Goal: Contribute content

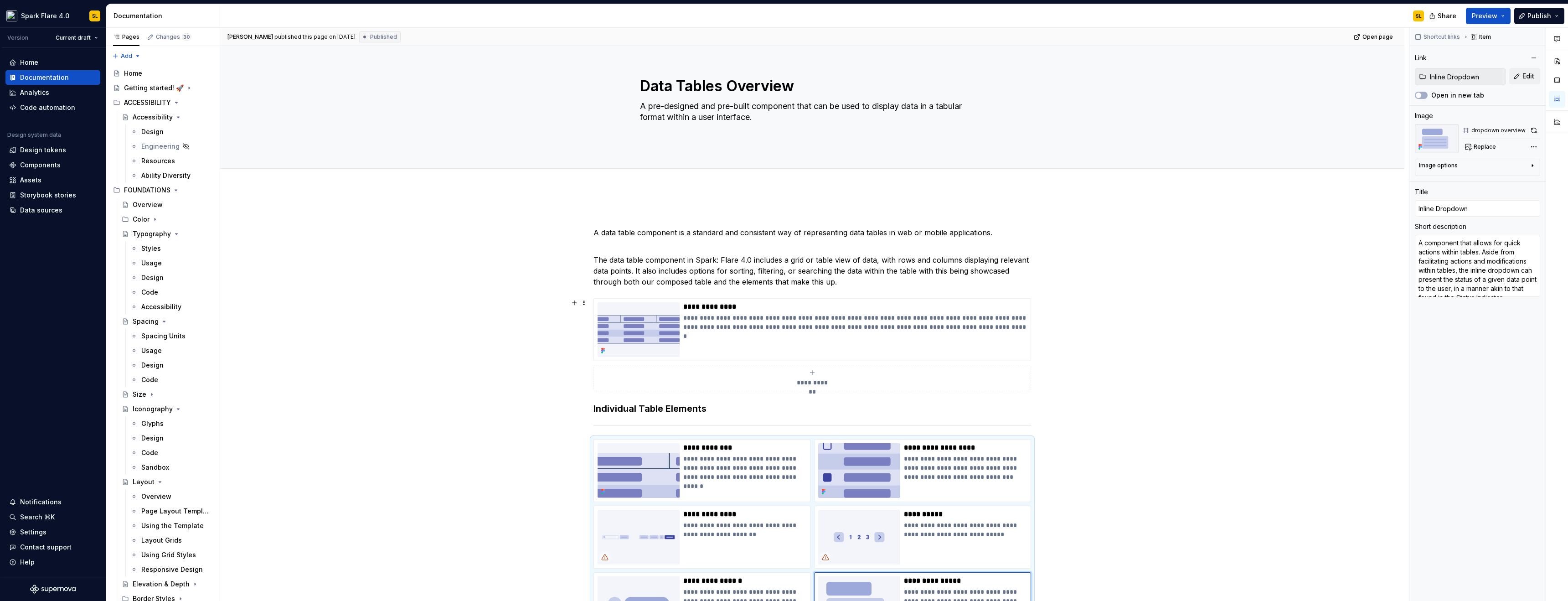
scroll to position [18, 0]
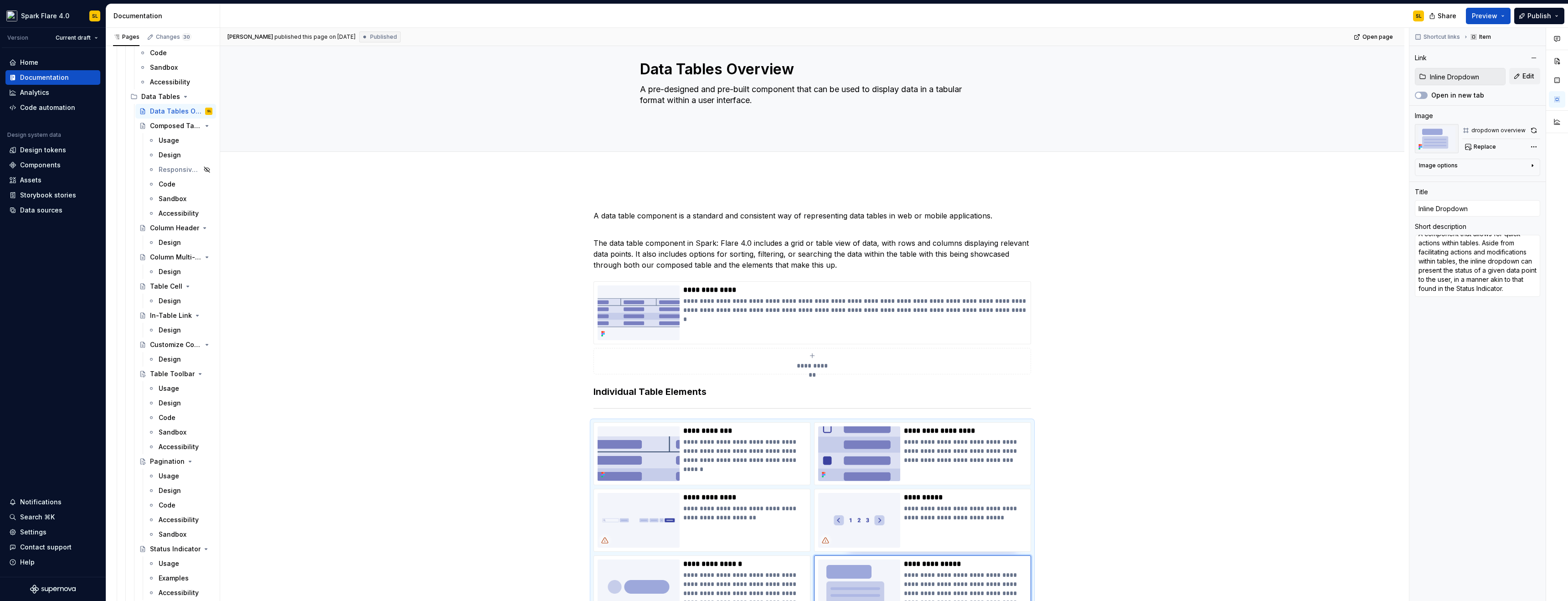
click at [168, 152] on div "Design" at bounding box center [169, 155] width 22 height 9
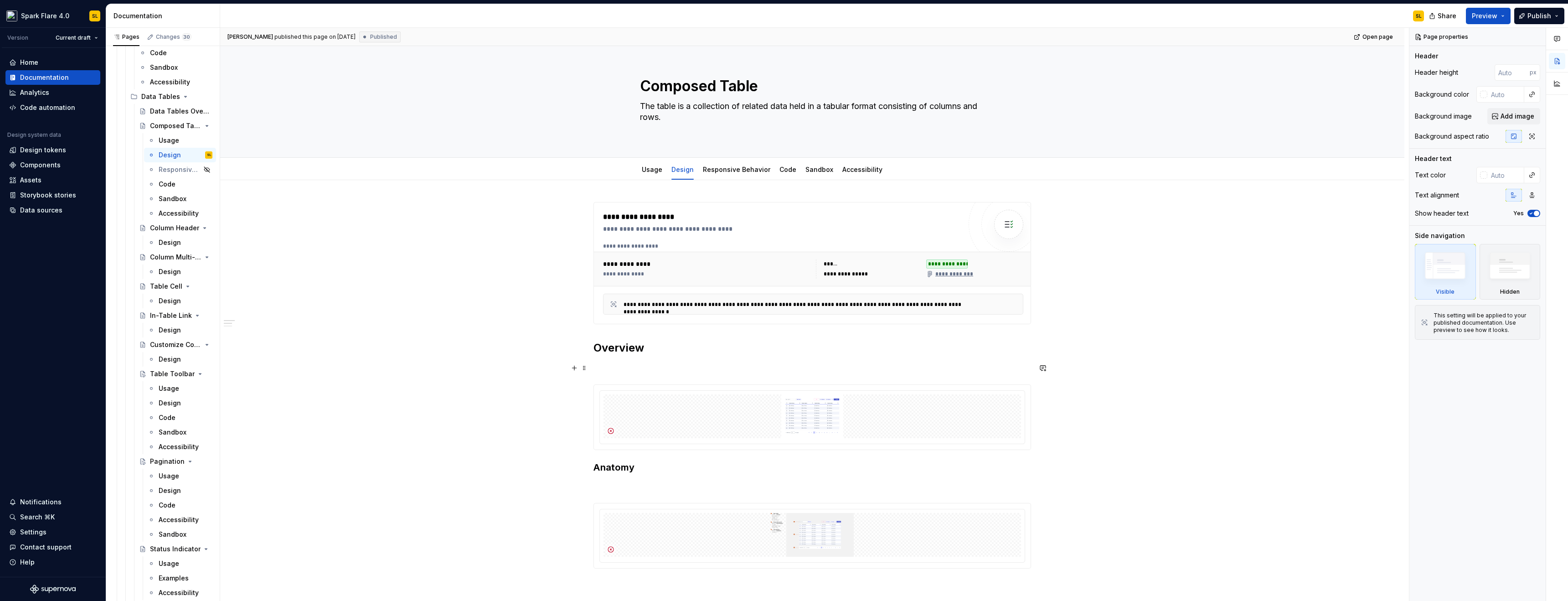
scroll to position [66, 0]
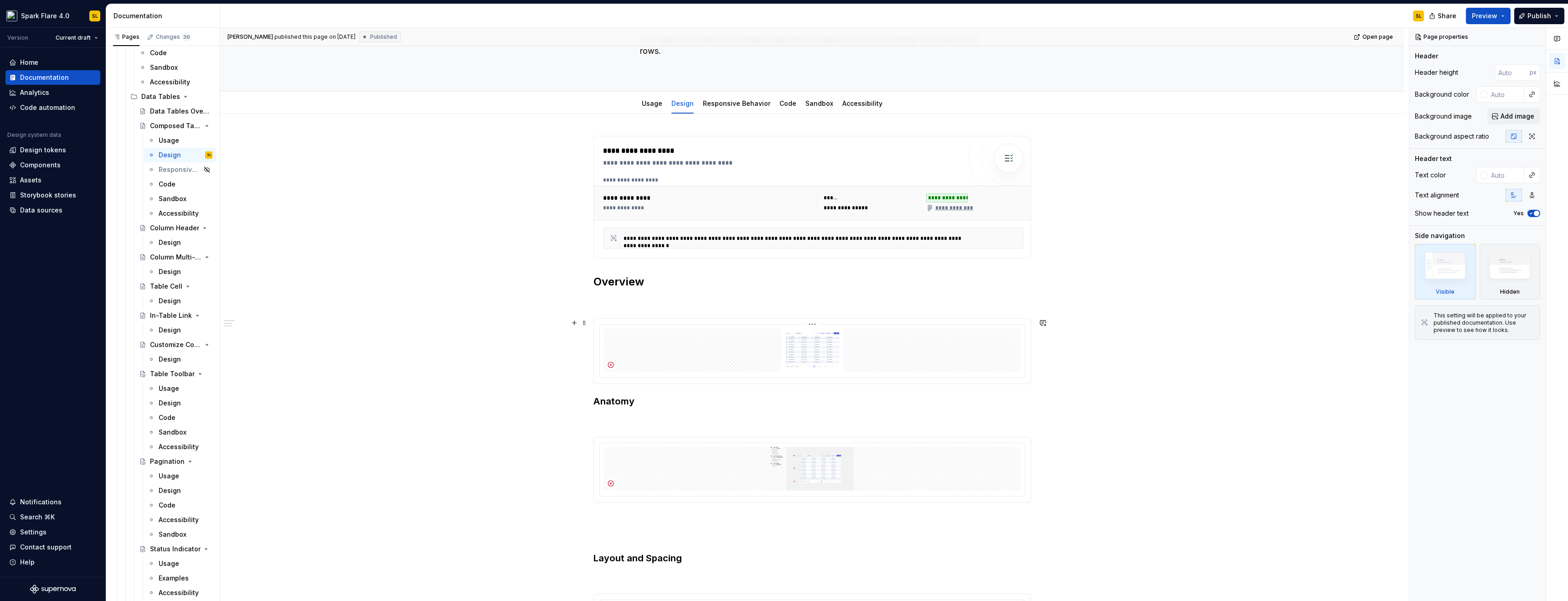
click at [712, 354] on img at bounding box center [813, 350] width 418 height 44
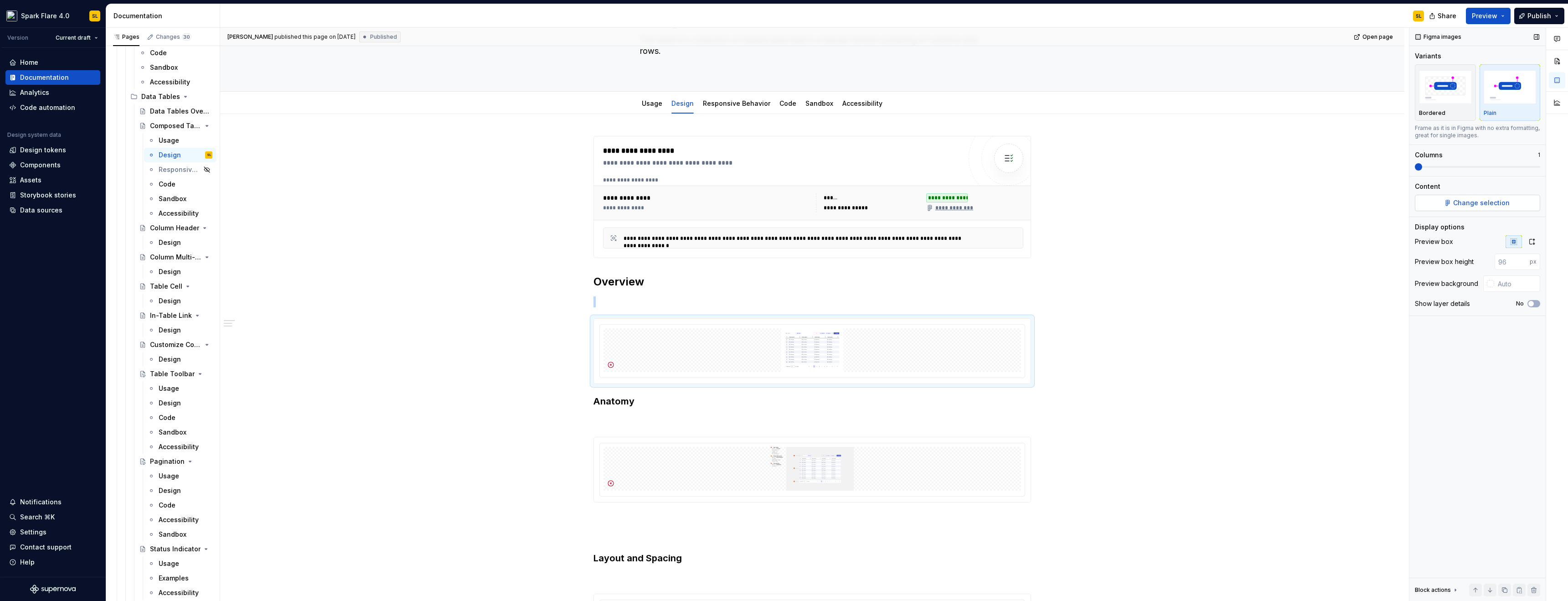
click at [1466, 201] on span "Change selection" at bounding box center [1482, 203] width 57 height 9
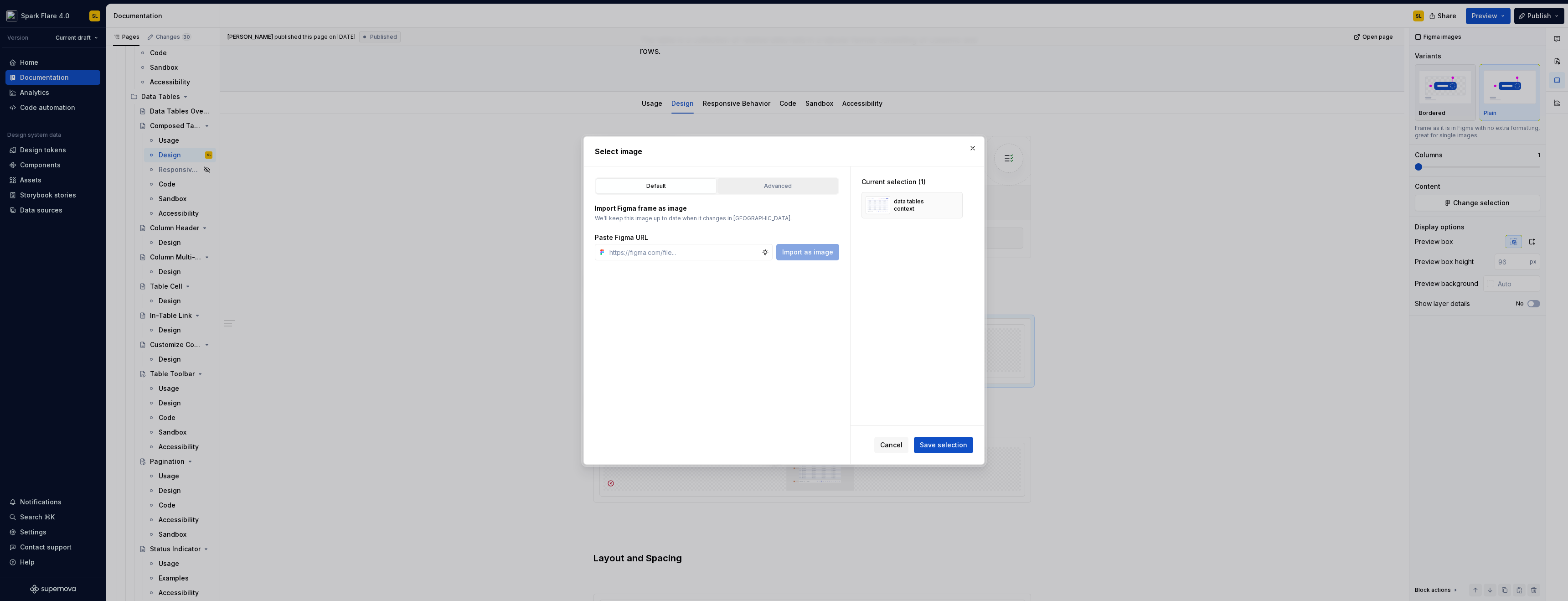
click at [798, 191] on button "Advanced" at bounding box center [778, 186] width 121 height 15
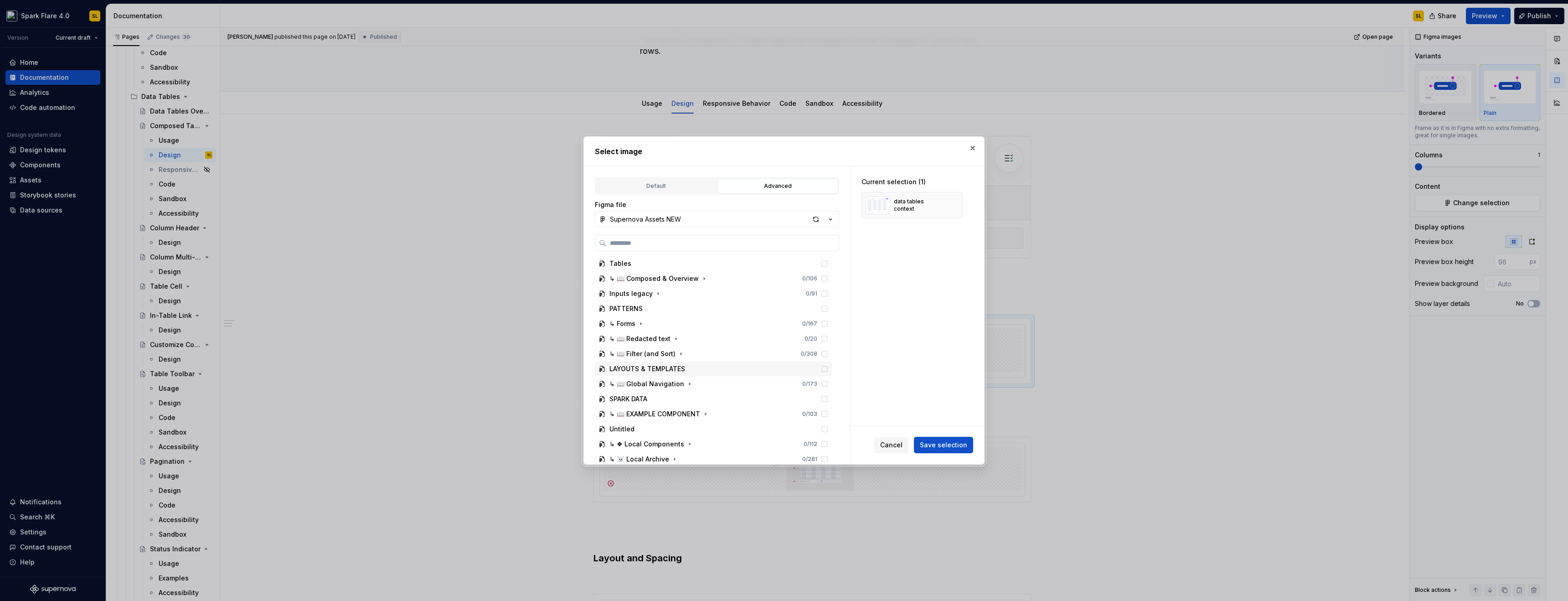
scroll to position [941, 0]
click at [689, 301] on div "↳ 📖 Composed & Overview" at bounding box center [654, 300] width 90 height 9
click at [819, 220] on div "button" at bounding box center [816, 219] width 13 height 13
click at [708, 379] on div "prebuilt table sepcs 0 / 11" at bounding box center [718, 381] width 228 height 15
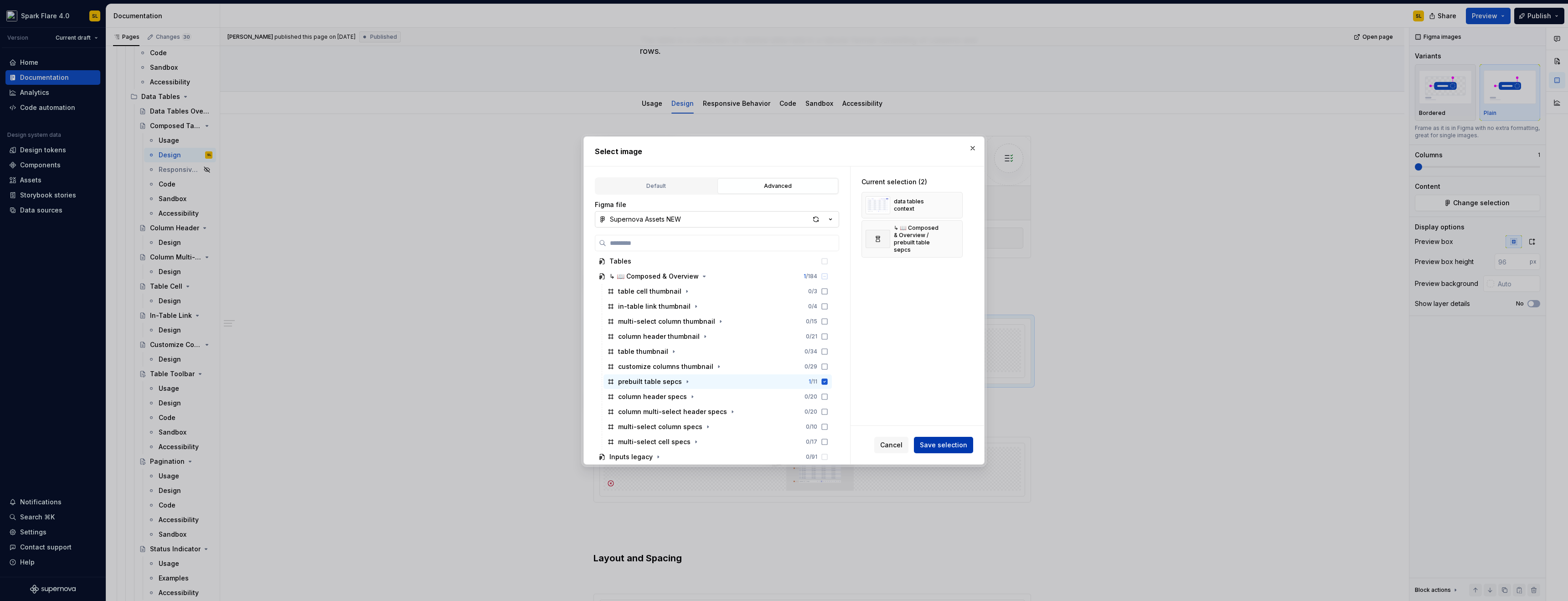
click at [959, 442] on span "Save selection" at bounding box center [943, 445] width 47 height 9
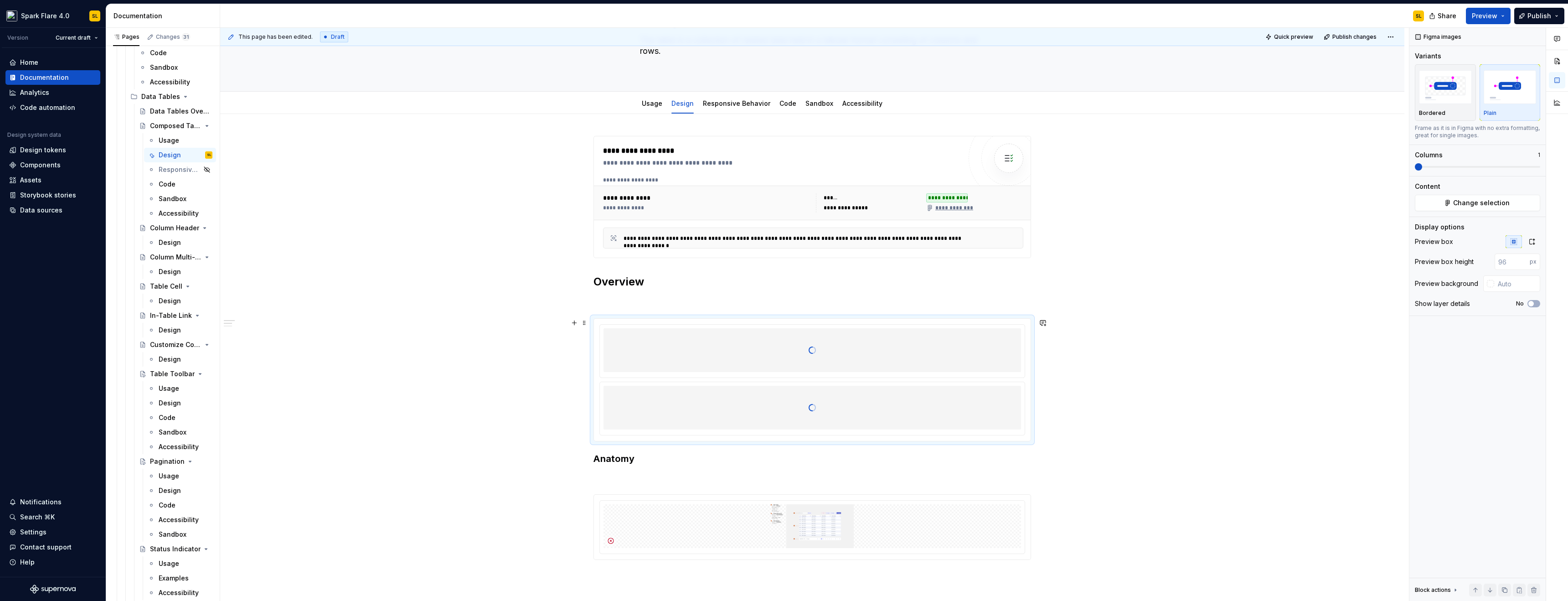
type textarea "*"
click at [583, 461] on span at bounding box center [584, 458] width 7 height 13
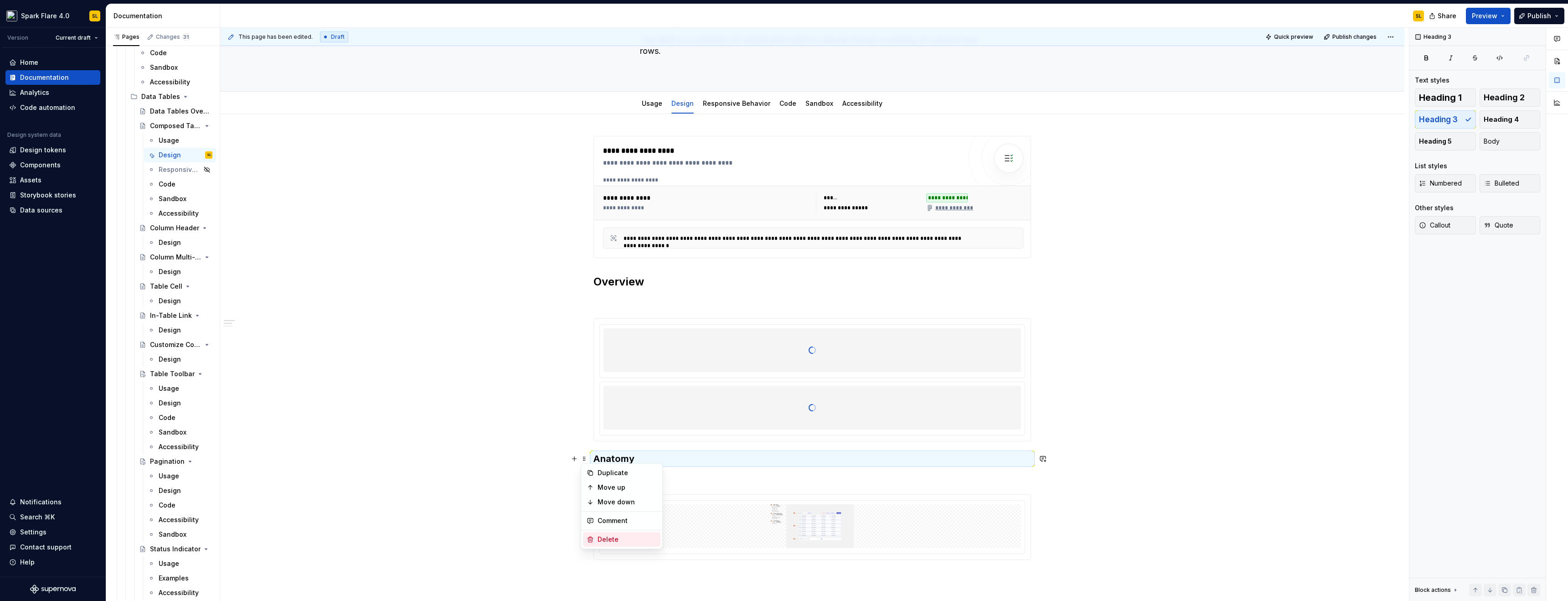
click at [604, 536] on div "Delete" at bounding box center [627, 540] width 59 height 9
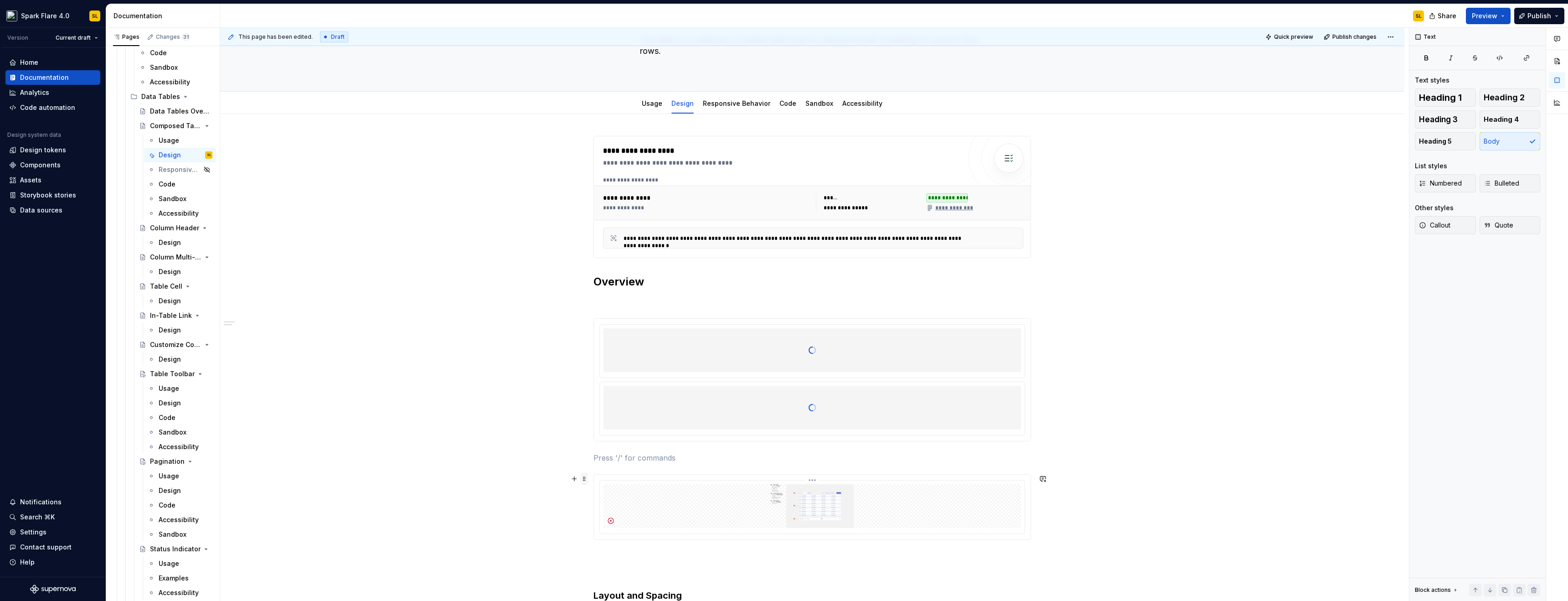
click at [586, 482] on span at bounding box center [584, 478] width 7 height 13
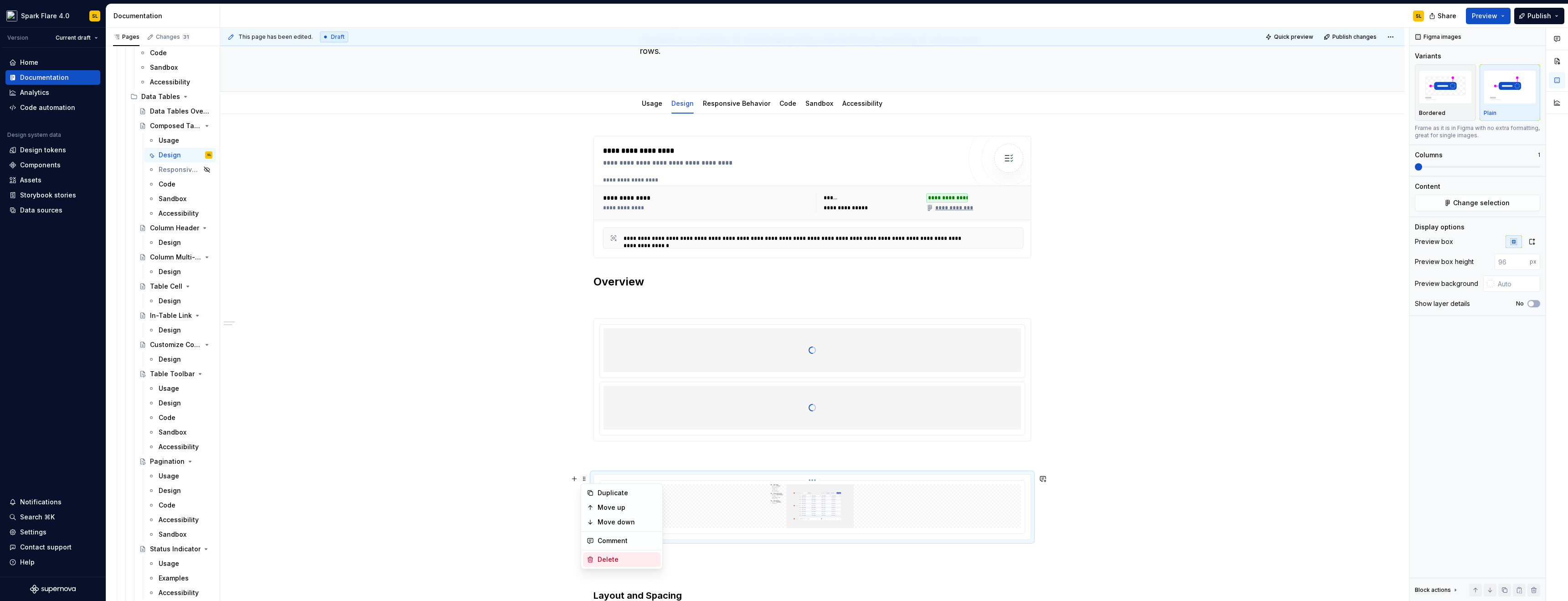
click at [618, 557] on div "Delete" at bounding box center [627, 559] width 59 height 9
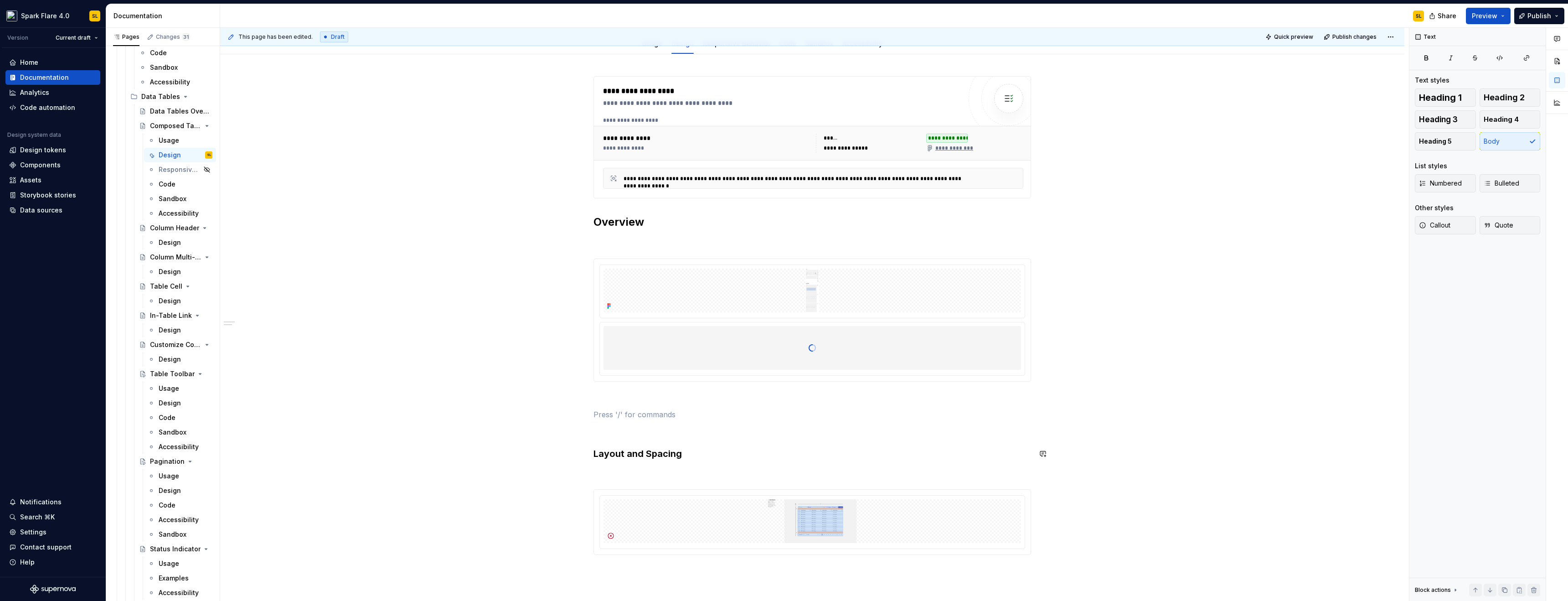
scroll to position [193, 0]
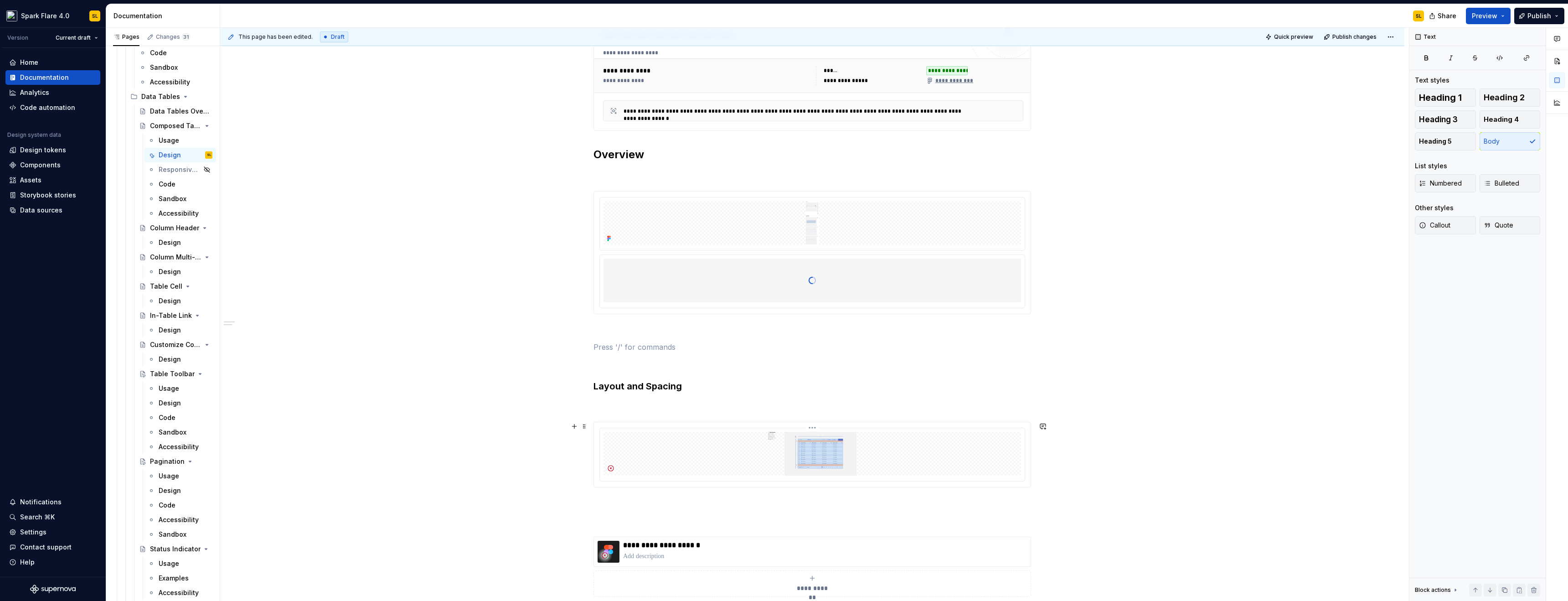
click at [604, 445] on img at bounding box center [813, 453] width 418 height 44
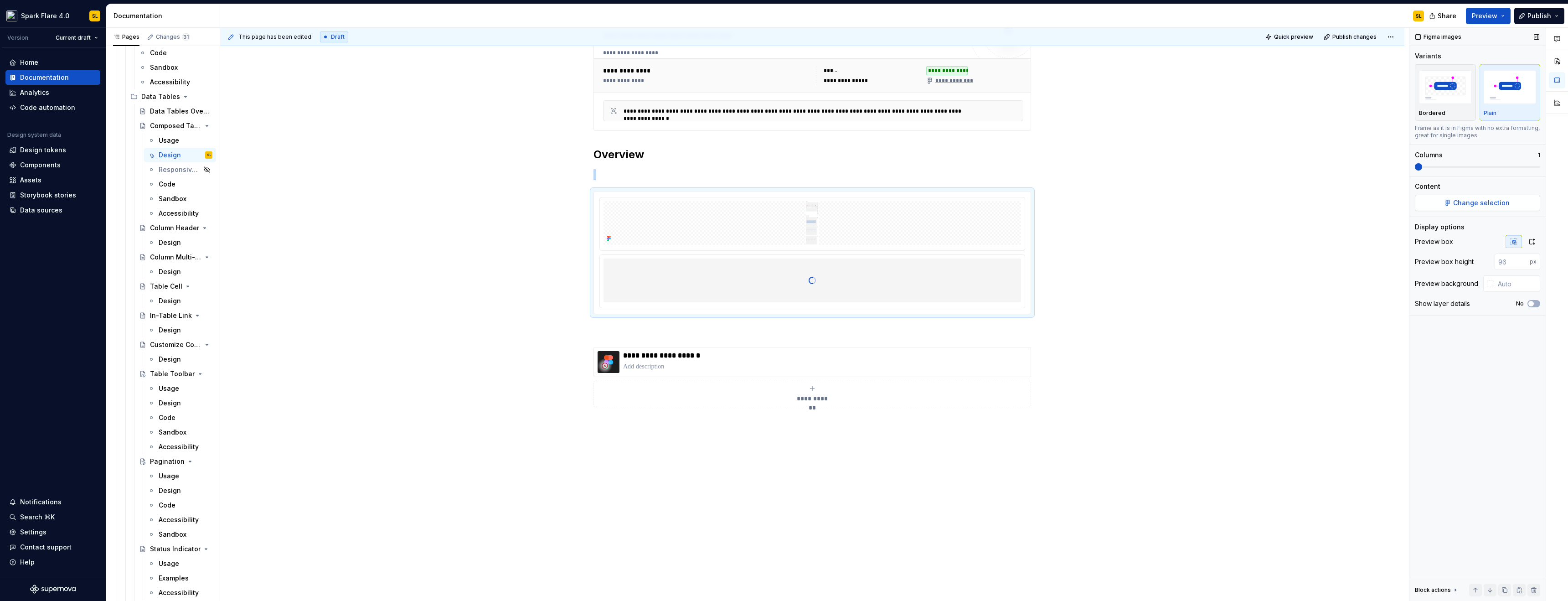
click at [1497, 198] on span "Change selection" at bounding box center [1482, 203] width 57 height 9
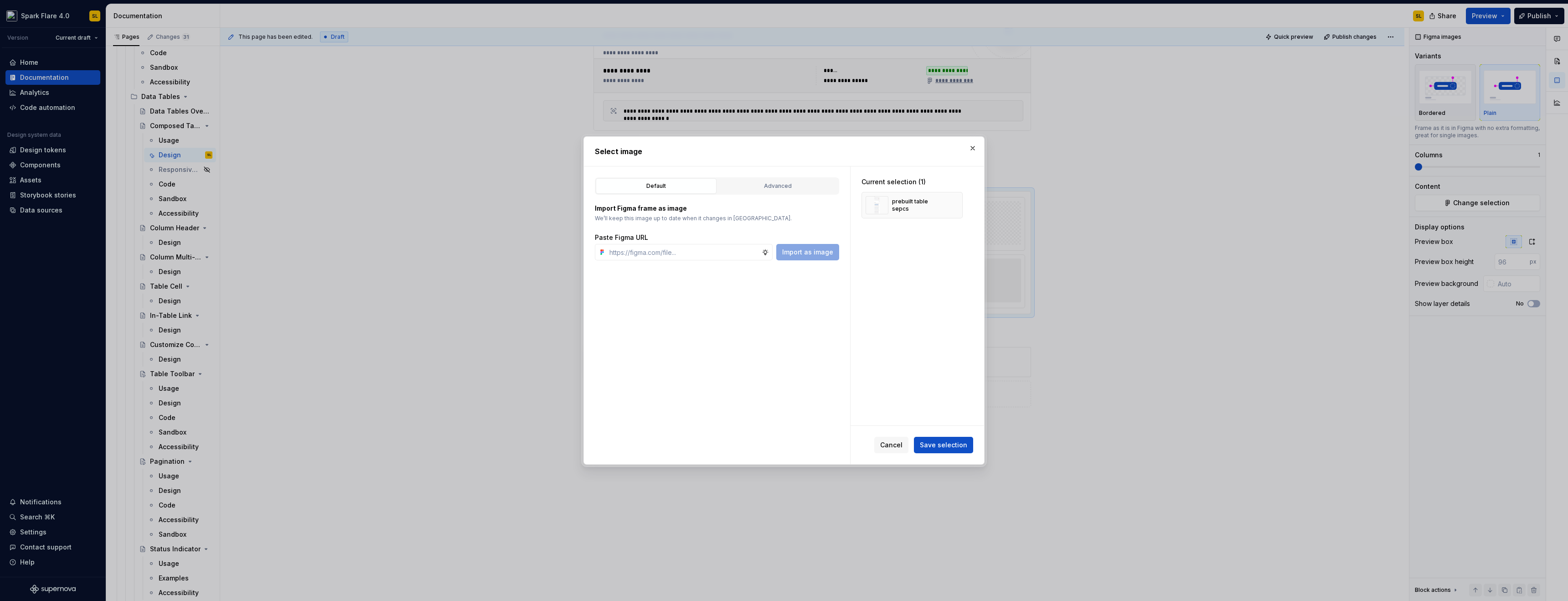
click at [943, 437] on button "Save selection" at bounding box center [943, 445] width 59 height 16
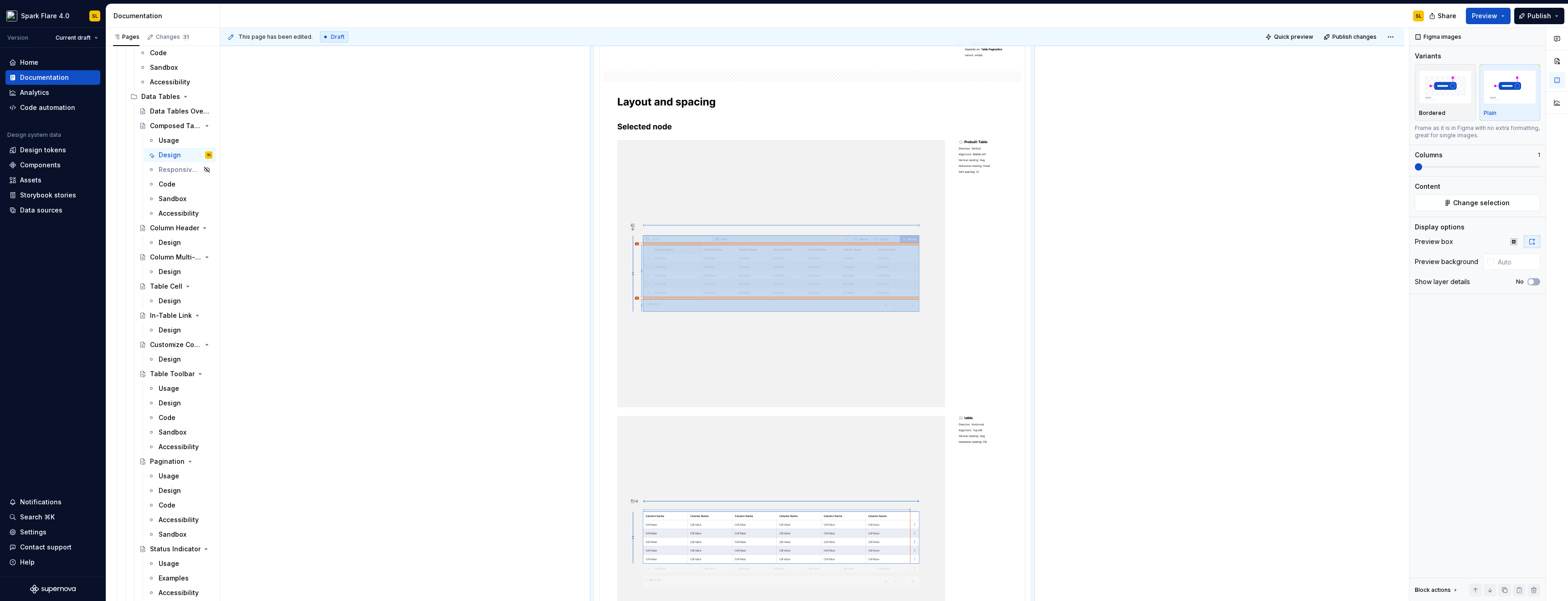
scroll to position [1092, 0]
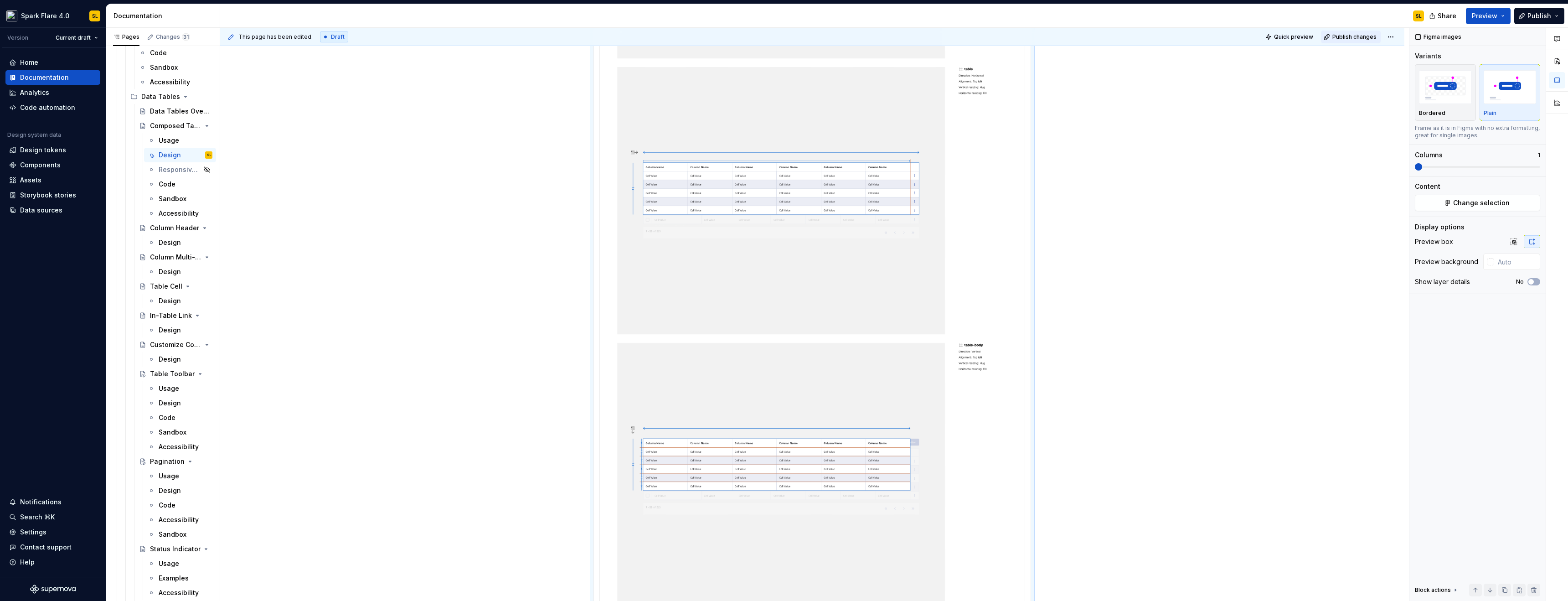
click at [1361, 33] on span "Publish changes" at bounding box center [1354, 36] width 44 height 7
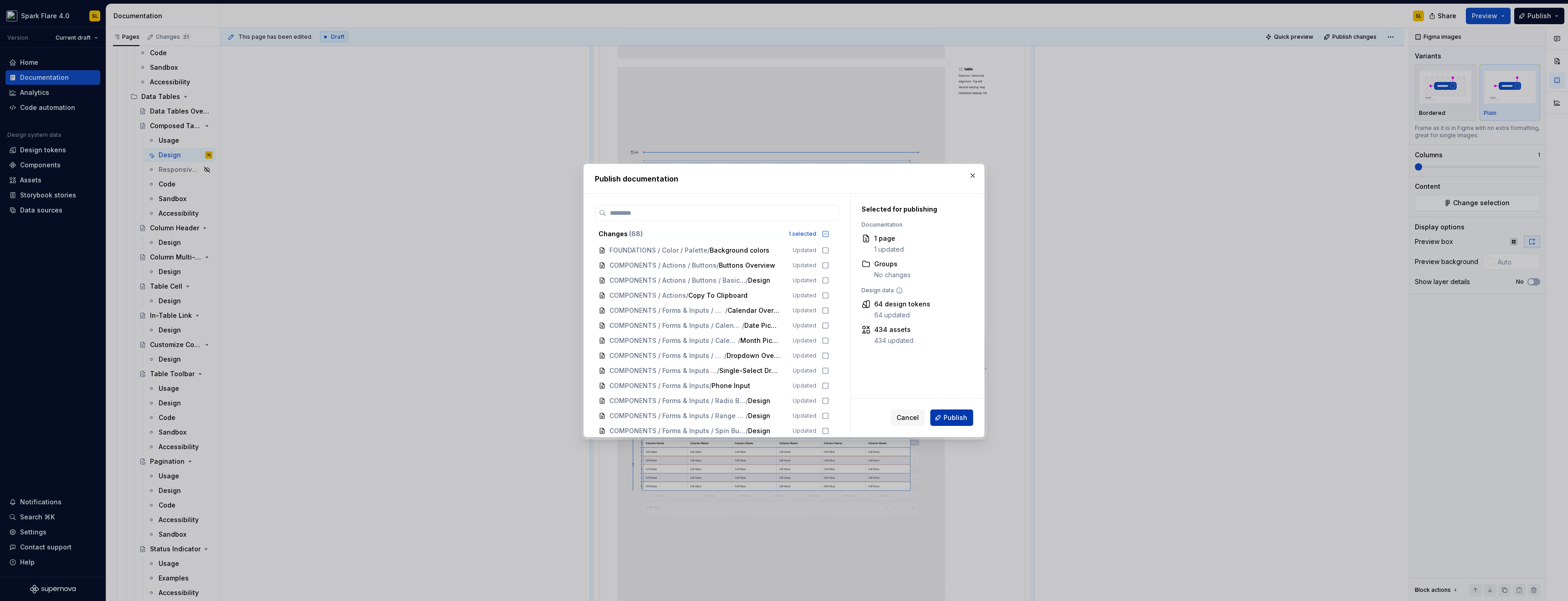
click at [965, 423] on button "Publish" at bounding box center [952, 418] width 43 height 16
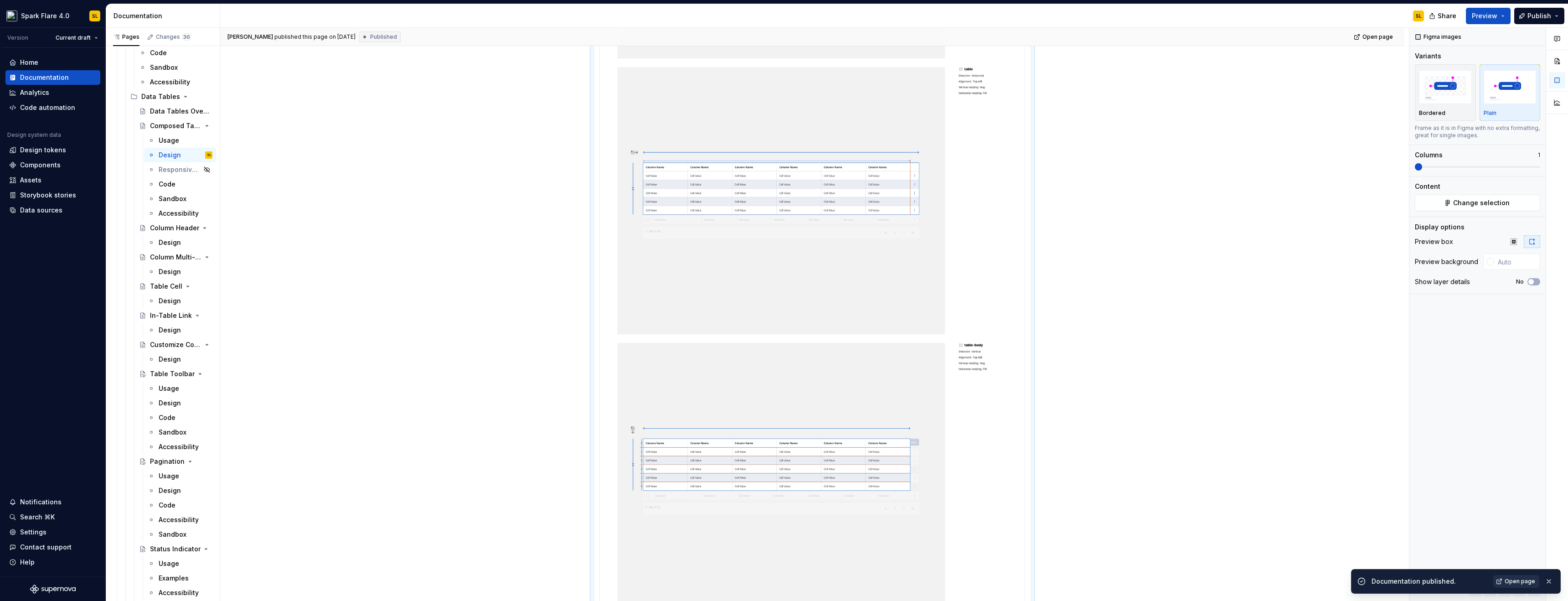
click at [1525, 579] on span "Open page" at bounding box center [1519, 581] width 30 height 7
type textarea "*"
